Goal: Information Seeking & Learning: Check status

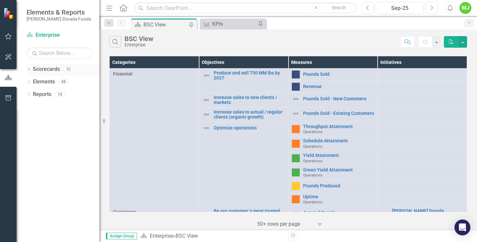
click at [29, 68] on icon at bounding box center [29, 69] width 2 height 3
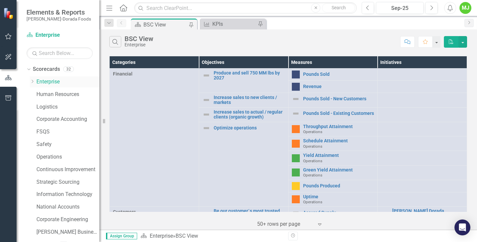
click at [32, 82] on icon "Dropdown" at bounding box center [32, 82] width 5 height 4
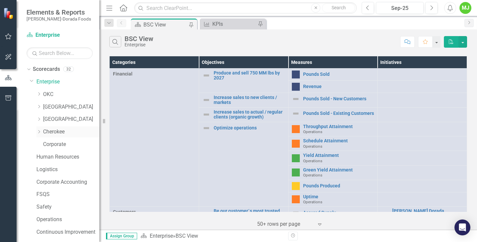
click at [50, 132] on link "Cherokee" at bounding box center [71, 132] width 56 height 8
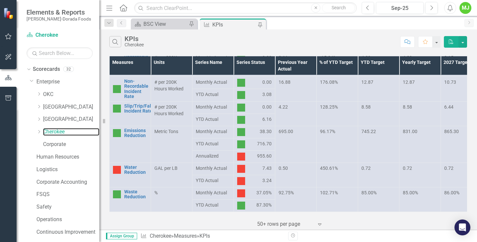
scroll to position [214, 0]
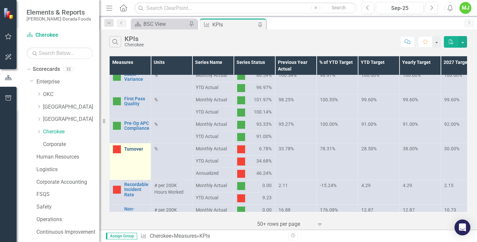
click at [128, 149] on link "Turnover" at bounding box center [135, 149] width 23 height 5
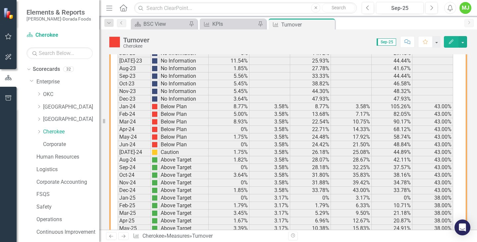
scroll to position [492, 0]
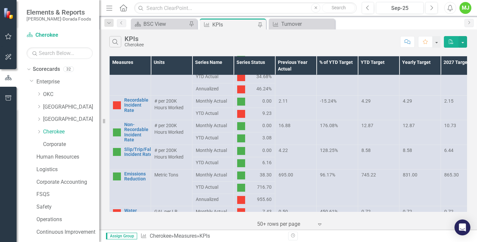
scroll to position [265, 0]
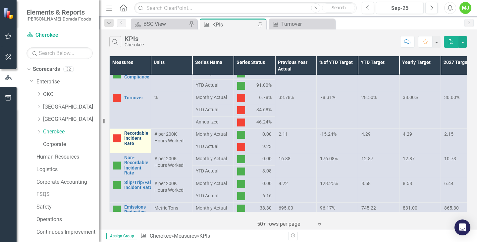
click at [132, 137] on link "Recordable Incident Rate" at bounding box center [136, 138] width 24 height 15
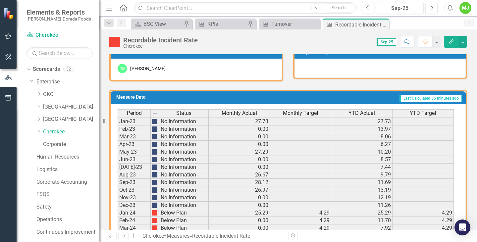
scroll to position [431, 0]
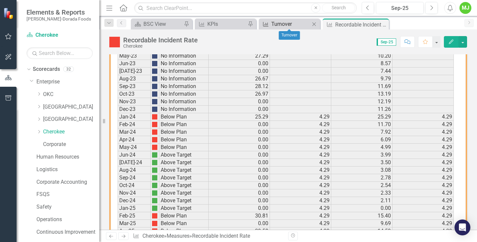
click at [297, 23] on div "Turnover" at bounding box center [290, 24] width 39 height 8
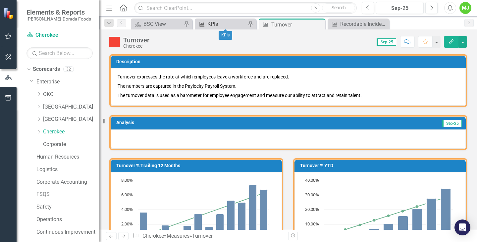
click at [223, 24] on div "KPIs" at bounding box center [226, 24] width 39 height 8
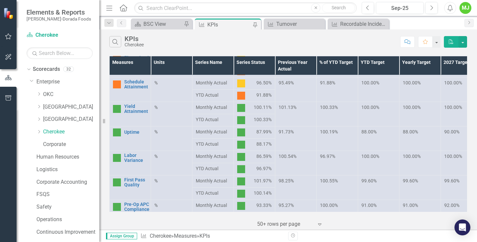
scroll to position [166, 0]
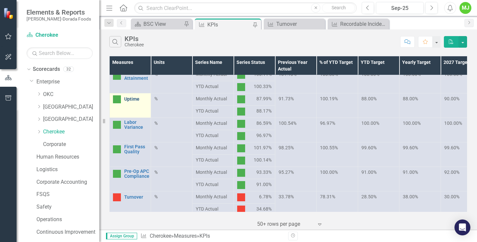
click at [130, 100] on link "Uptime" at bounding box center [135, 99] width 23 height 5
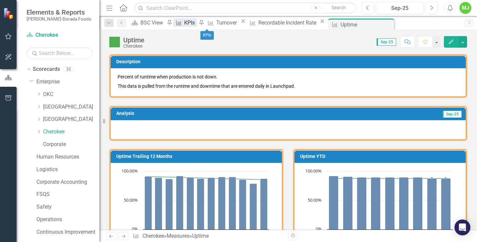
click at [197, 23] on div "KPIs" at bounding box center [190, 23] width 13 height 8
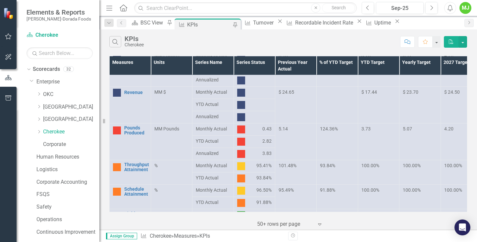
scroll to position [33, 0]
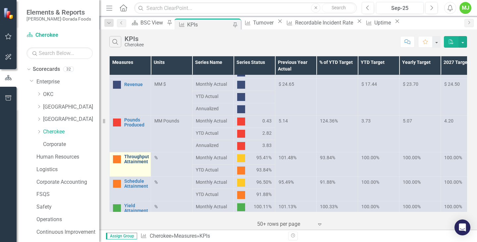
click at [133, 157] on link "Throughput Attainment" at bounding box center [136, 159] width 25 height 10
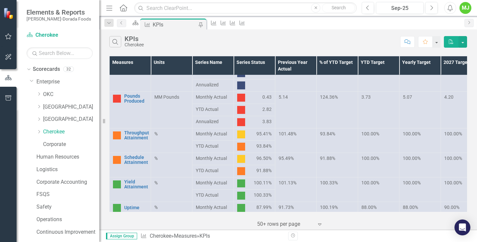
scroll to position [66, 0]
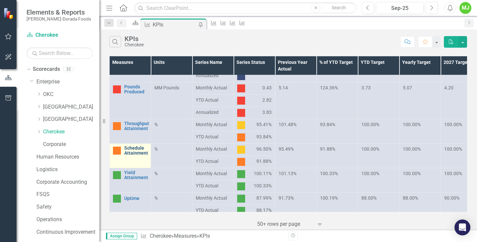
click at [129, 152] on link "Schedule Attainment" at bounding box center [136, 151] width 24 height 10
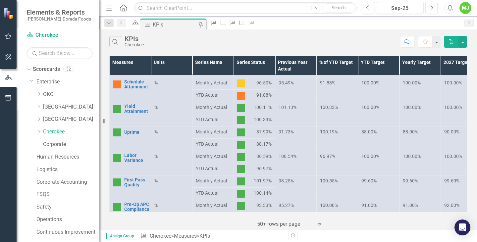
scroll to position [166, 0]
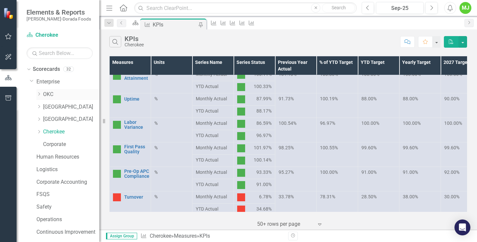
click at [49, 94] on link "OKC" at bounding box center [71, 95] width 56 height 8
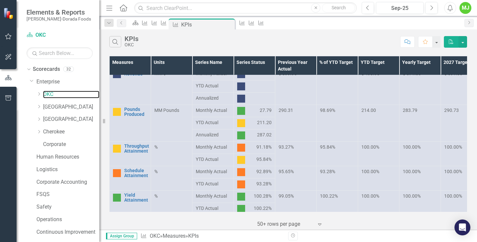
scroll to position [66, 0]
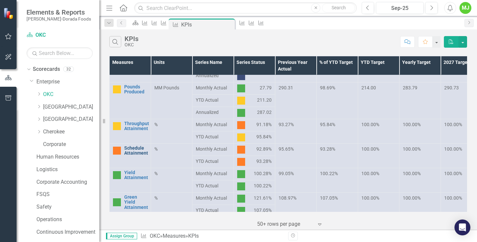
click at [132, 151] on link "Schedule Attainment" at bounding box center [136, 151] width 24 height 10
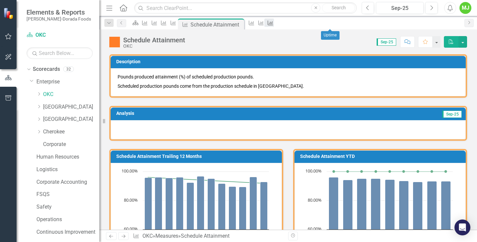
click at [274, 25] on icon "Measure" at bounding box center [270, 22] width 7 height 5
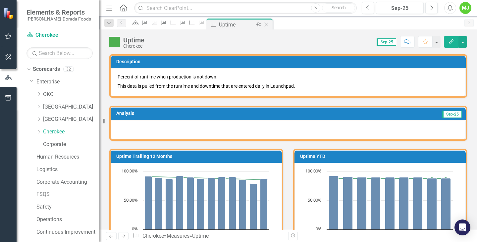
click at [269, 24] on icon "Close" at bounding box center [266, 24] width 7 height 5
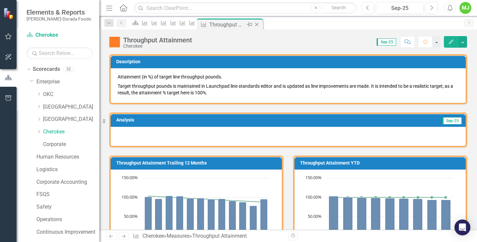
click at [260, 24] on icon "Close" at bounding box center [257, 24] width 7 height 5
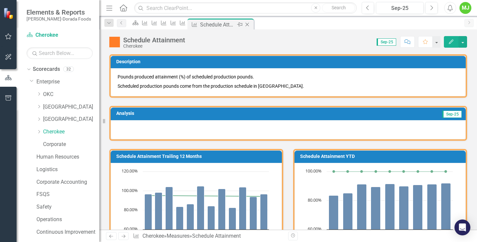
click at [251, 23] on icon "Close" at bounding box center [247, 24] width 7 height 5
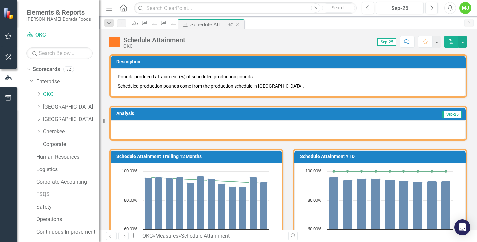
click at [241, 24] on icon "Close" at bounding box center [238, 24] width 7 height 5
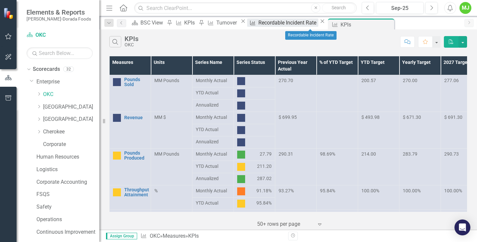
click at [315, 23] on div "Recordable Incident Rate" at bounding box center [289, 23] width 60 height 8
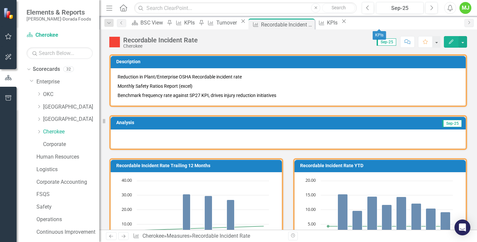
click at [347, 24] on icon "Close" at bounding box center [344, 21] width 7 height 5
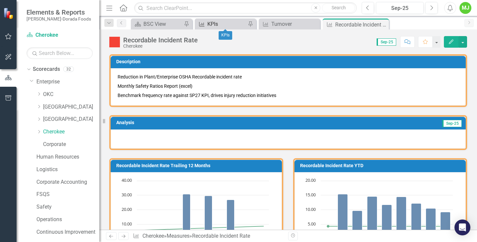
click at [230, 24] on div "KPIs" at bounding box center [226, 24] width 39 height 8
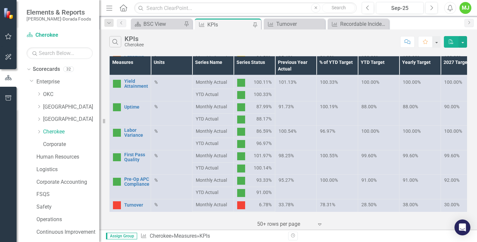
scroll to position [166, 0]
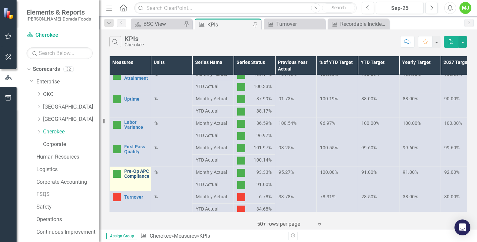
click at [131, 178] on link "Pre-Op APC Compliance" at bounding box center [136, 174] width 25 height 10
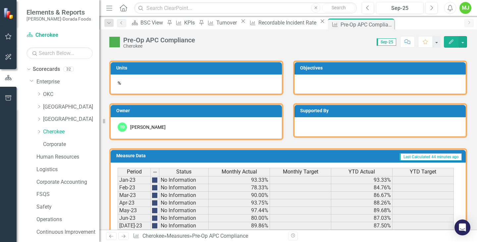
scroll to position [267, 0]
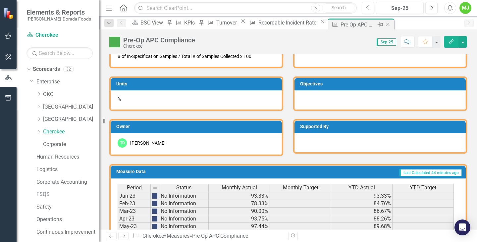
click at [391, 23] on icon "Close" at bounding box center [388, 24] width 7 height 5
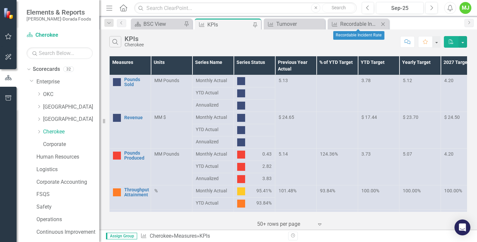
click at [383, 24] on icon at bounding box center [383, 24] width 4 height 4
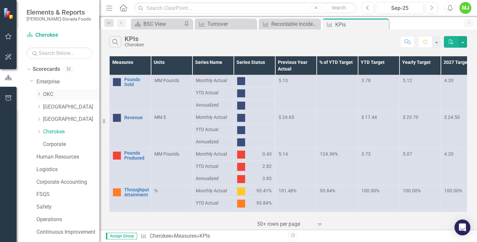
click at [40, 94] on icon "Dropdown" at bounding box center [38, 94] width 5 height 4
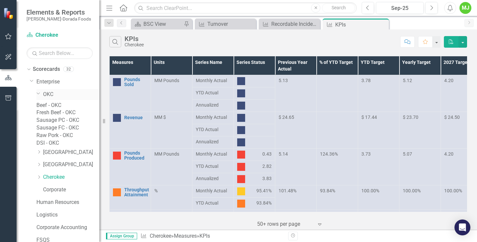
click at [47, 93] on link "OKC" at bounding box center [71, 95] width 56 height 8
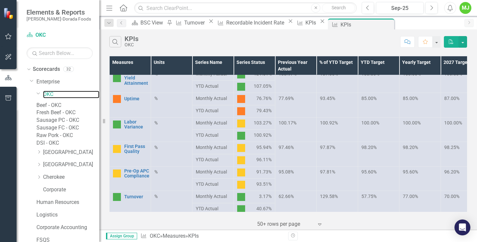
scroll to position [199, 0]
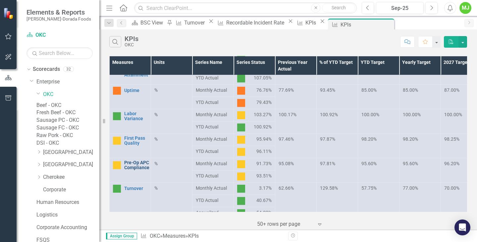
click at [134, 168] on link "Pre-Op APC Compliance" at bounding box center [136, 165] width 25 height 10
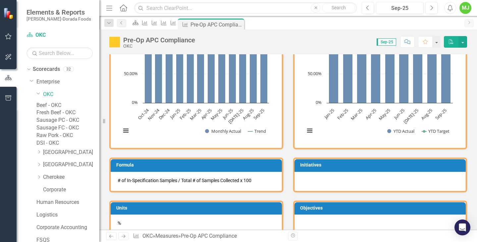
scroll to position [35, 0]
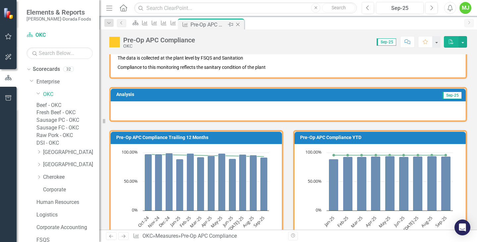
click at [241, 23] on icon "Close" at bounding box center [238, 24] width 7 height 5
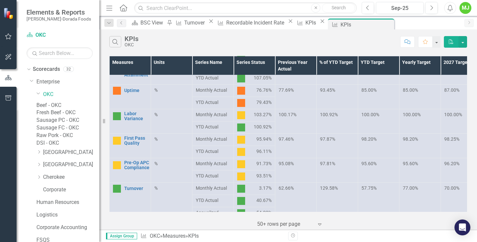
scroll to position [232, 0]
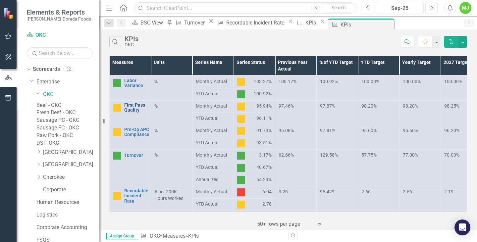
click at [132, 108] on link "First Pass Quality" at bounding box center [135, 108] width 23 height 10
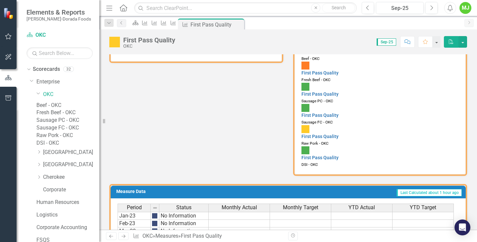
scroll to position [126, 0]
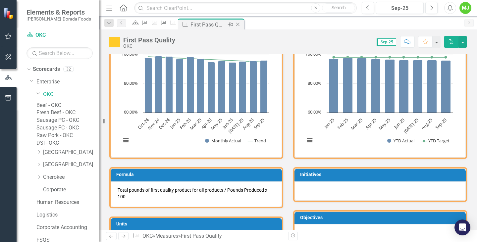
click at [241, 24] on icon "Close" at bounding box center [238, 24] width 7 height 5
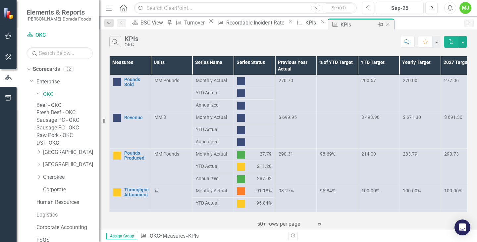
click at [360, 24] on div "KPIs" at bounding box center [358, 25] width 35 height 8
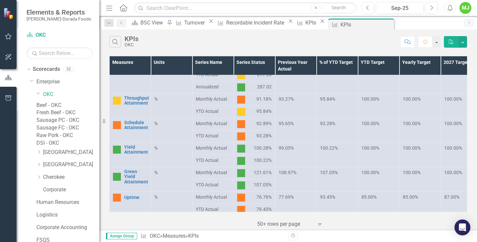
scroll to position [99, 0]
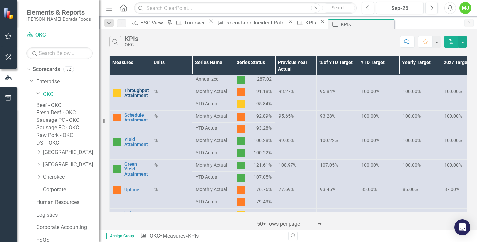
click at [131, 93] on link "Throughput Attainment" at bounding box center [136, 93] width 25 height 10
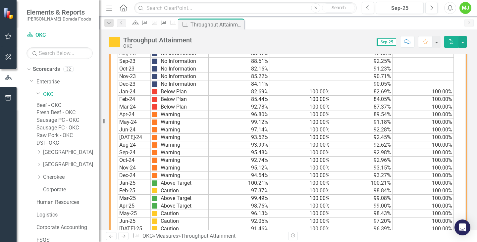
scroll to position [588, 0]
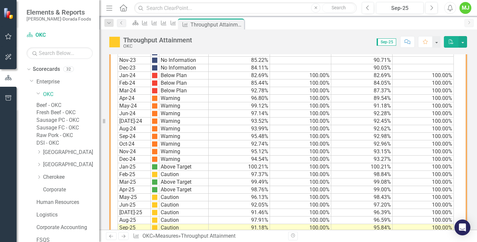
click at [276, 125] on td "100.00%" at bounding box center [300, 129] width 61 height 8
click at [328, 19] on div "Scorecard Measure Measure Measure Measure Measure Throughput Attainment Pin Clo…" at bounding box center [296, 24] width 332 height 11
